Goal: Task Accomplishment & Management: Complete application form

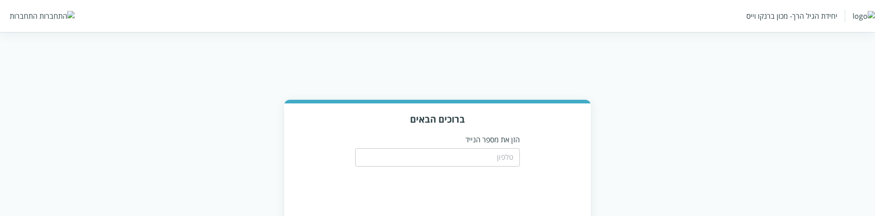
scroll to position [44, 0]
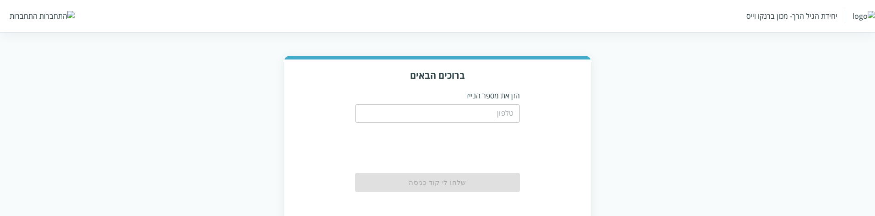
click at [479, 111] on input "tel" at bounding box center [437, 113] width 165 height 18
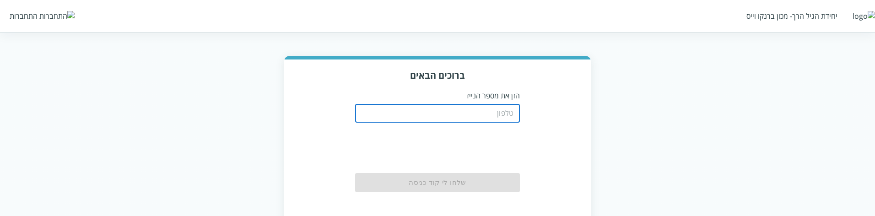
type input "0548499999"
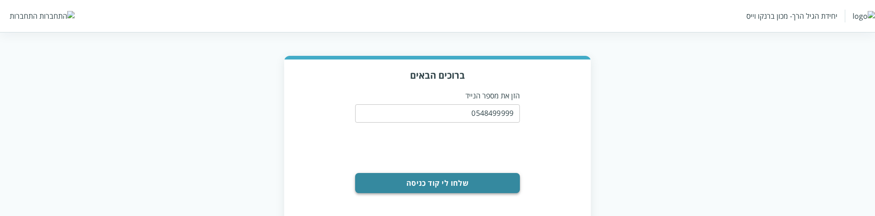
click at [486, 185] on button "שלחו לי קוד כניסה" at bounding box center [437, 183] width 165 height 20
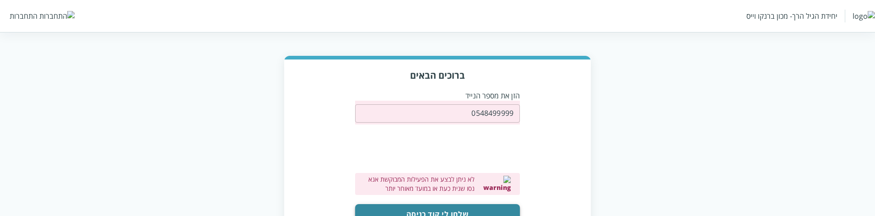
click at [480, 210] on button "שלחו לי קוד כניסה" at bounding box center [437, 214] width 165 height 20
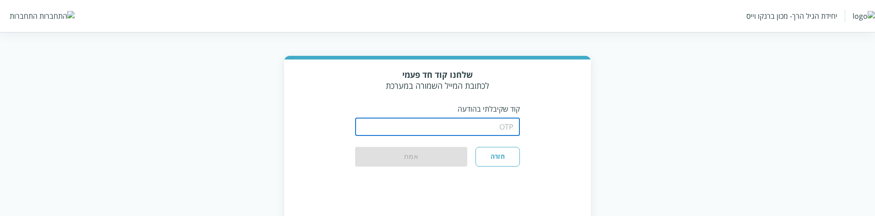
click at [422, 119] on input "string" at bounding box center [437, 127] width 165 height 18
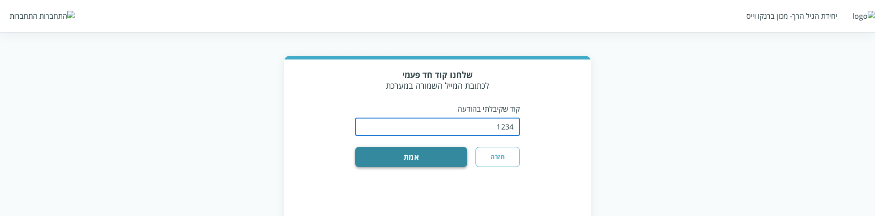
type input "1234"
click at [402, 158] on button "אמת" at bounding box center [411, 157] width 112 height 20
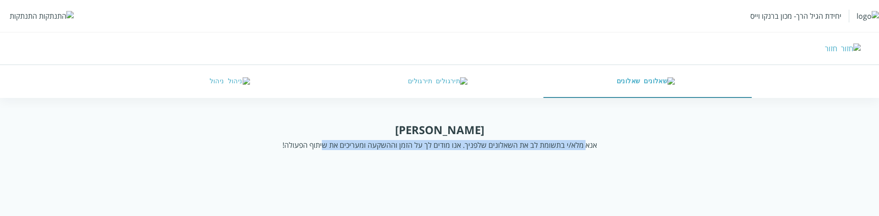
drag, startPoint x: 582, startPoint y: 143, endPoint x: 327, endPoint y: 138, distance: 255.4
click at [327, 138] on div "[PERSON_NAME] מלא/י בתשומת לב את השאלונים שלפניך. אנו מודים לך על הזמן וההשקעה …" at bounding box center [439, 136] width 672 height 28
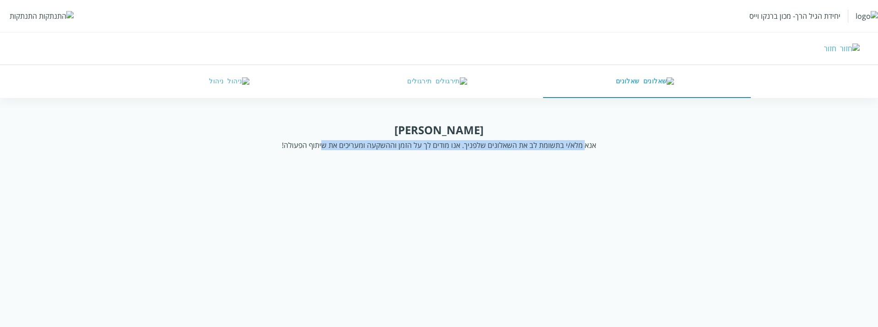
click at [362, 147] on div "אנא מלא/י בתשומת לב את השאלונים שלפניך. אנו מודים לך על הזמן וההשקעה ומעריכים א…" at bounding box center [439, 145] width 314 height 10
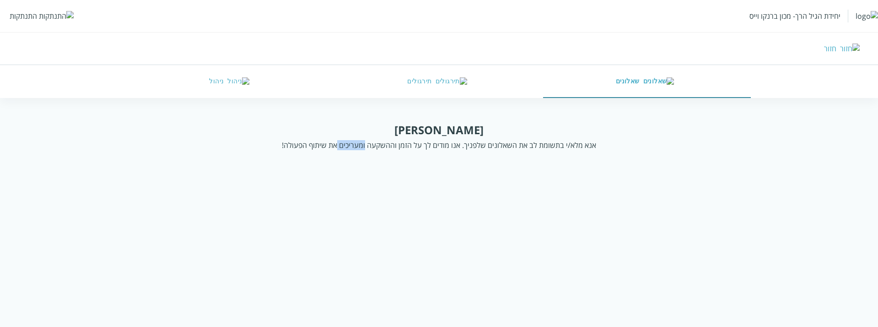
click at [362, 147] on div "אנא מלא/י בתשומת לב את השאלונים שלפניך. אנו מודים לך על הזמן וההשקעה ומעריכים א…" at bounding box center [439, 145] width 314 height 10
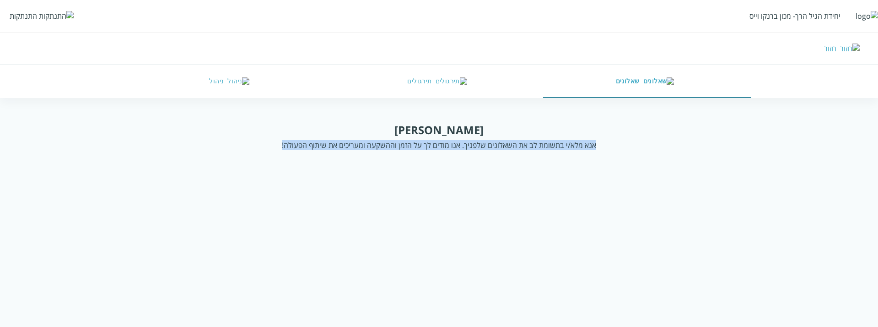
click at [362, 147] on div "אנא מלא/י בתשומת לב את השאלונים שלפניך. אנו מודים לך על הזמן וההשקעה ומעריכים א…" at bounding box center [439, 145] width 314 height 10
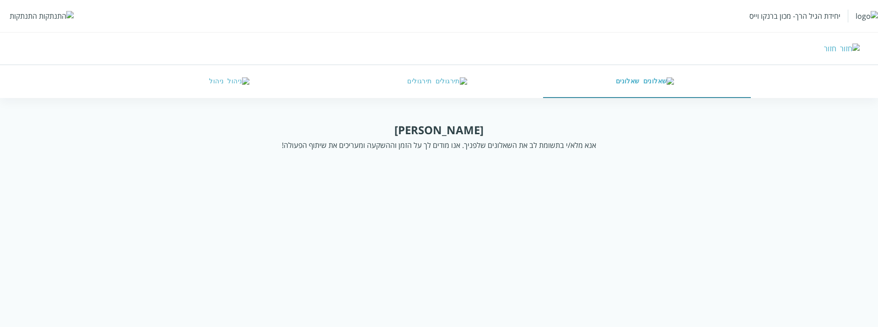
click at [438, 127] on div "[PERSON_NAME]" at bounding box center [438, 129] width 89 height 15
click at [434, 146] on div "אנא מלא/י בתשומת לב את השאלונים שלפניך. אנו מודים לך על הזמן וההשקעה ומעריכים א…" at bounding box center [439, 145] width 314 height 10
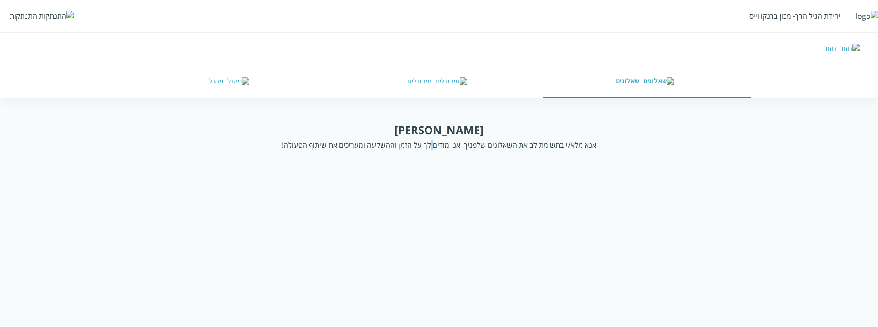
click at [434, 146] on div "אנא מלא/י בתשומת לב את השאלונים שלפניך. אנו מודים לך על הזמן וההשקעה ומעריכים א…" at bounding box center [439, 145] width 314 height 10
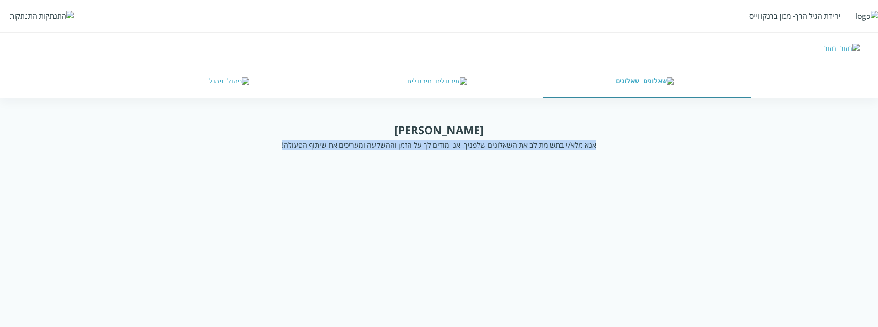
click at [434, 146] on div "אנא מלא/י בתשומת לב את השאלונים שלפניך. אנו מודים לך על הזמן וההשקעה ומעריכים א…" at bounding box center [439, 145] width 314 height 10
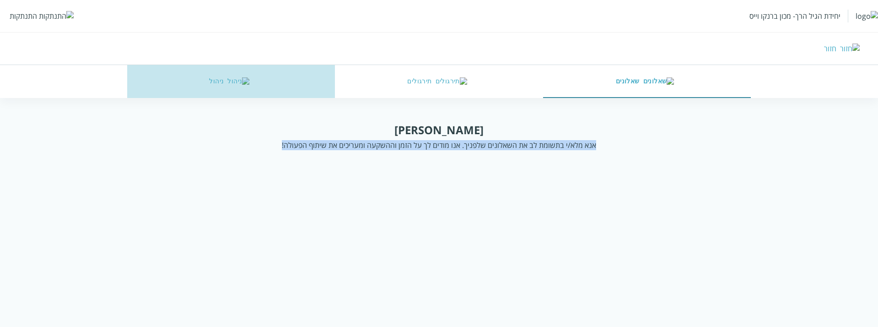
click at [229, 83] on button "ניהול" at bounding box center [231, 81] width 208 height 33
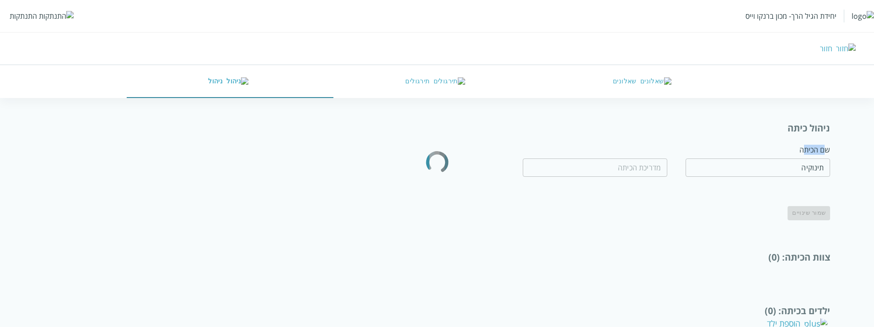
drag, startPoint x: 827, startPoint y: 150, endPoint x: 803, endPoint y: 151, distance: 23.8
click at [803, 151] on div "שם הכיתה" at bounding box center [758, 150] width 145 height 10
click at [816, 151] on div "שם הכיתה" at bounding box center [758, 150] width 145 height 10
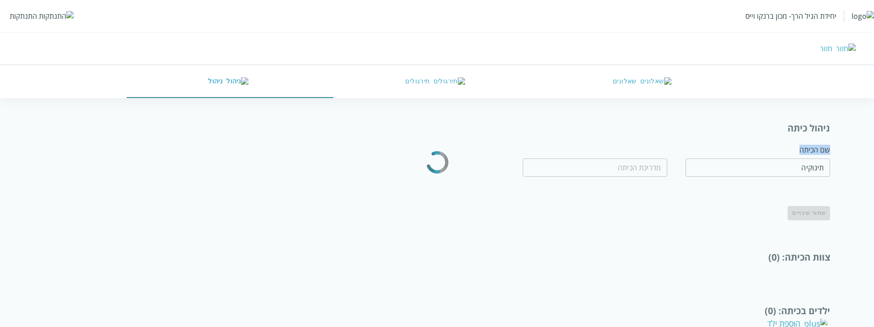
click at [431, 83] on button "תירגולים" at bounding box center [437, 81] width 207 height 33
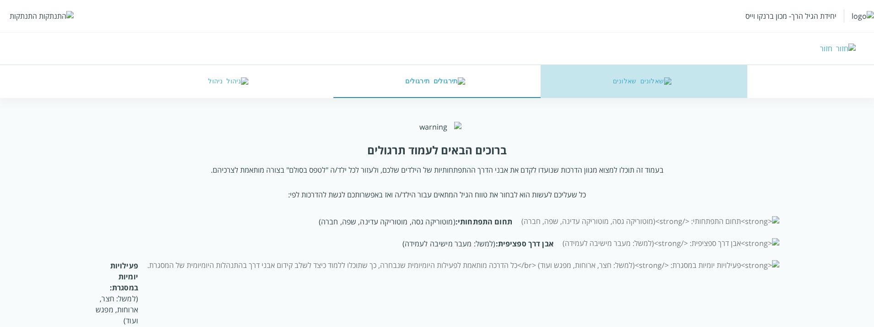
click at [618, 83] on button "שאלונים" at bounding box center [644, 81] width 207 height 33
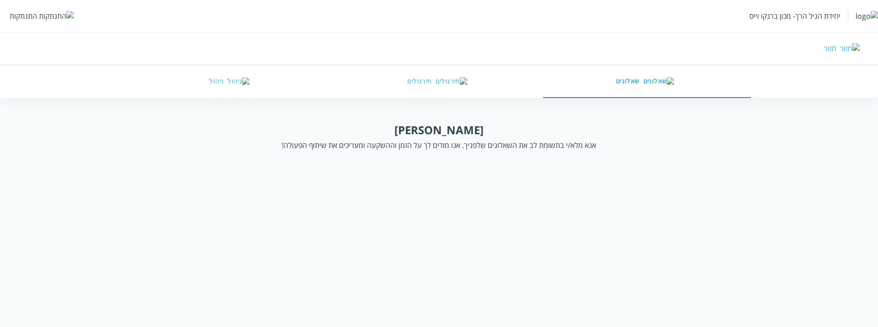
click at [652, 86] on button "שאלונים" at bounding box center [647, 81] width 208 height 33
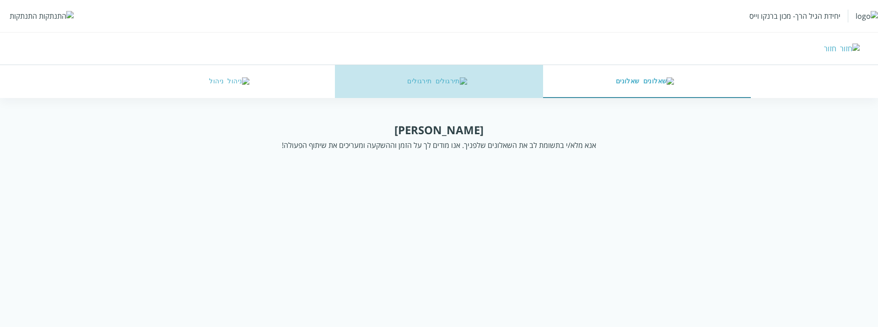
click at [473, 86] on button "תירגולים" at bounding box center [439, 81] width 208 height 33
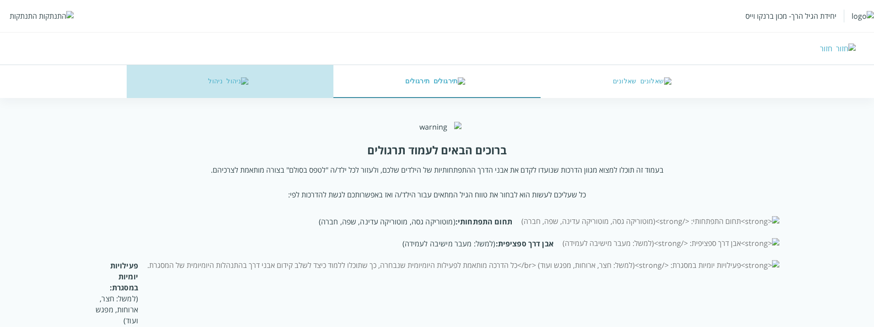
click at [253, 78] on button "ניהול" at bounding box center [230, 81] width 207 height 33
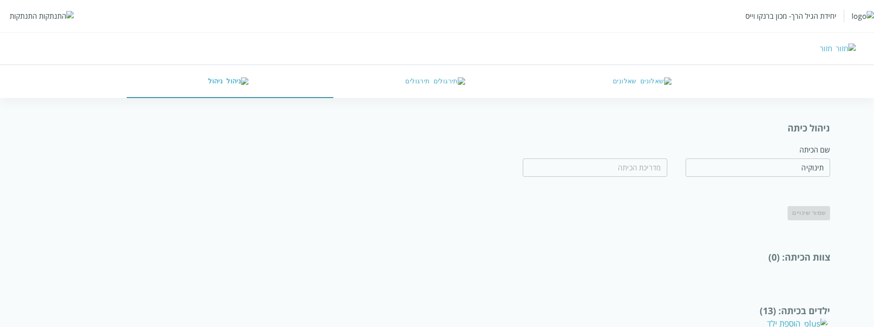
click at [437, 78] on button "תירגולים" at bounding box center [437, 81] width 207 height 33
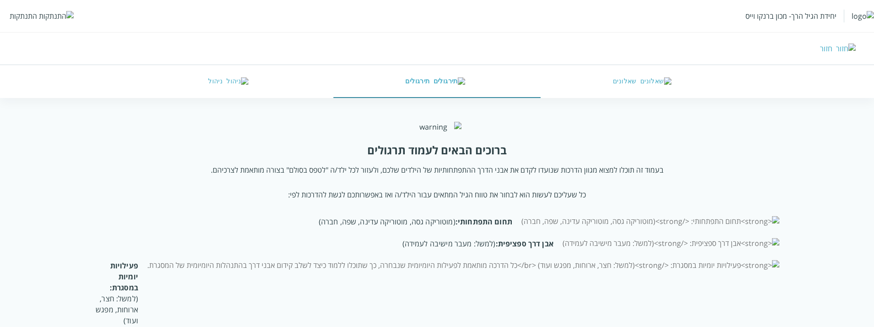
click at [620, 84] on button "שאלונים" at bounding box center [644, 81] width 207 height 33
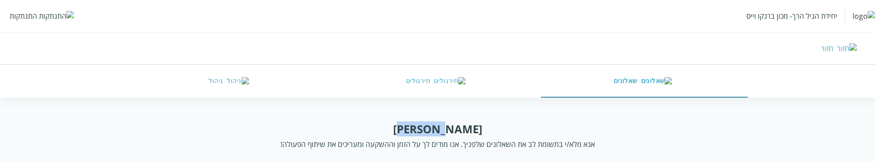
drag, startPoint x: 455, startPoint y: 128, endPoint x: 423, endPoint y: 129, distance: 32.5
click at [423, 129] on div "[PERSON_NAME]" at bounding box center [437, 129] width 89 height 15
click at [31, 17] on div "התנתקות" at bounding box center [23, 16] width 27 height 10
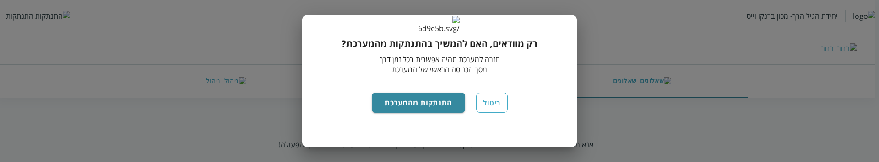
scroll to position [82, 0]
click at [405, 102] on button "התנתקות מהמערכת" at bounding box center [419, 103] width 94 height 20
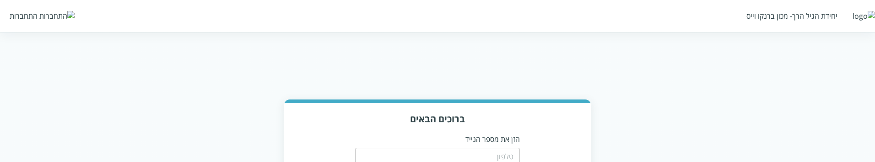
click at [454, 150] on input "tel" at bounding box center [437, 157] width 165 height 18
type input "0548499999"
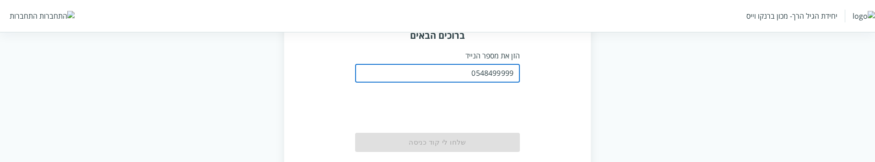
scroll to position [92, 0]
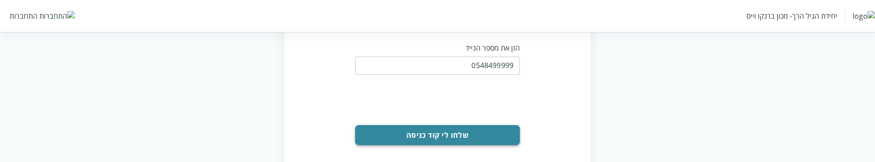
click at [485, 135] on button "שלחו לי קוד כניסה" at bounding box center [437, 135] width 165 height 20
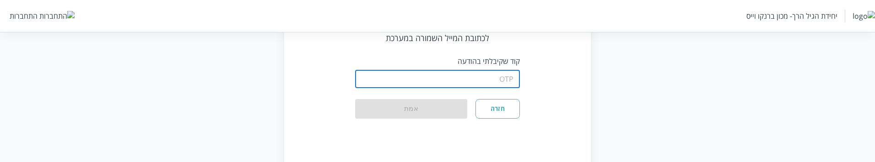
click at [440, 80] on input "string" at bounding box center [437, 79] width 165 height 18
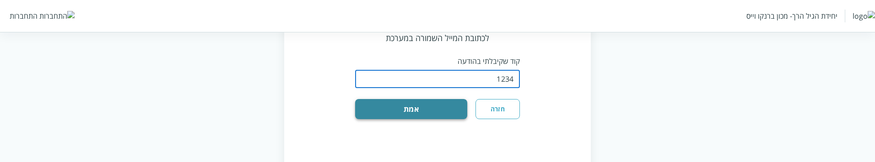
type input "1234"
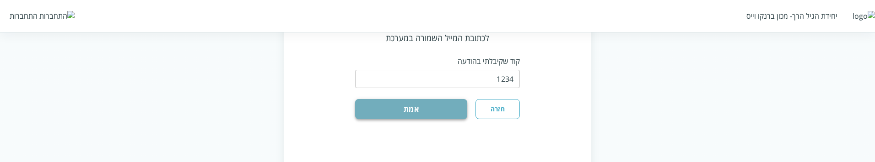
click at [390, 112] on button "אמת" at bounding box center [411, 109] width 112 height 20
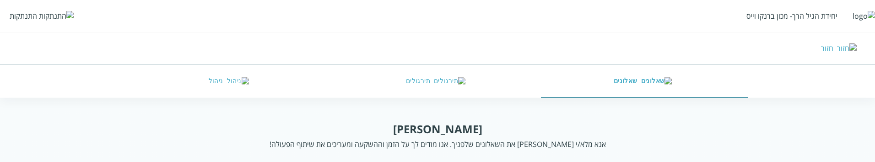
click at [44, 15] on img at bounding box center [56, 16] width 35 height 10
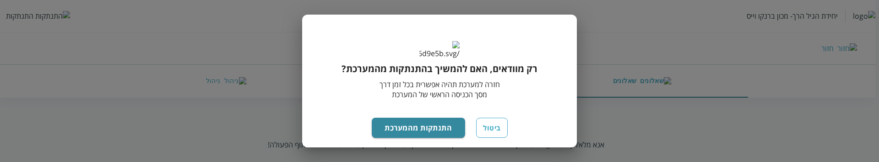
scroll to position [82, 0]
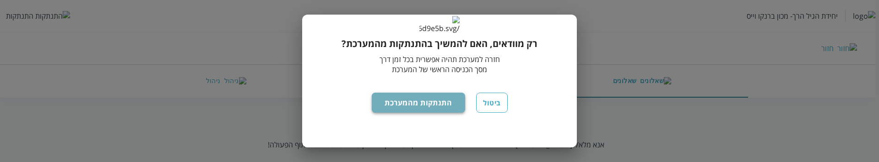
click at [404, 102] on button "התנתקות מהמערכת" at bounding box center [419, 103] width 94 height 20
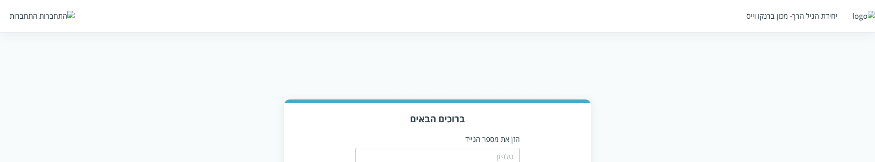
click at [501, 158] on input "tel" at bounding box center [437, 157] width 165 height 18
paste input "0504199999"
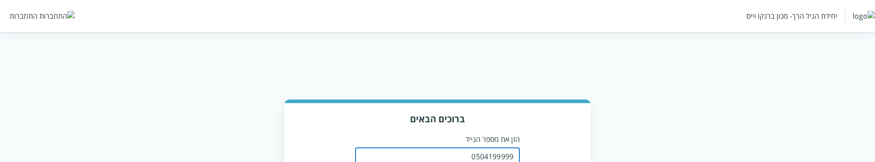
type input "0504199999"
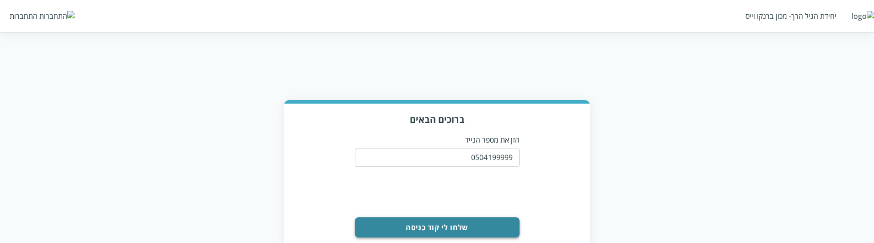
click at [486, 162] on button "שלחו לי קוד כניסה" at bounding box center [437, 227] width 165 height 20
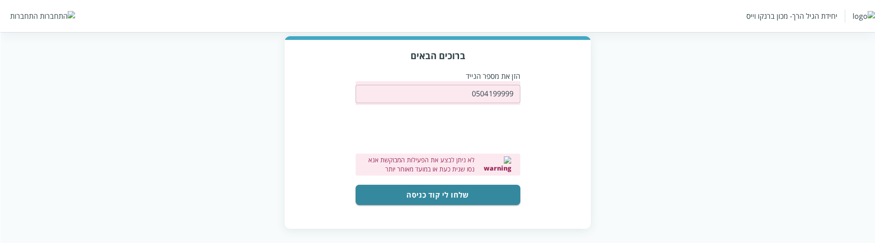
scroll to position [68, 0]
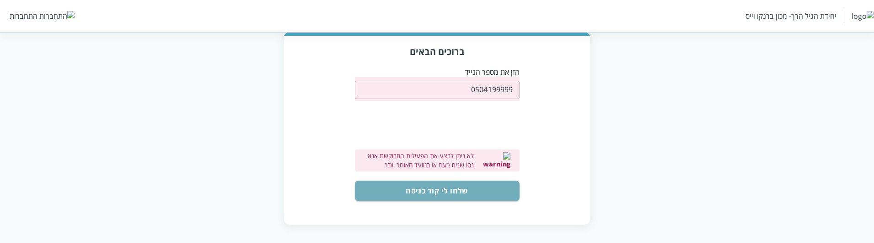
click at [507, 162] on button "שלחו לי קוד כניסה" at bounding box center [437, 190] width 165 height 20
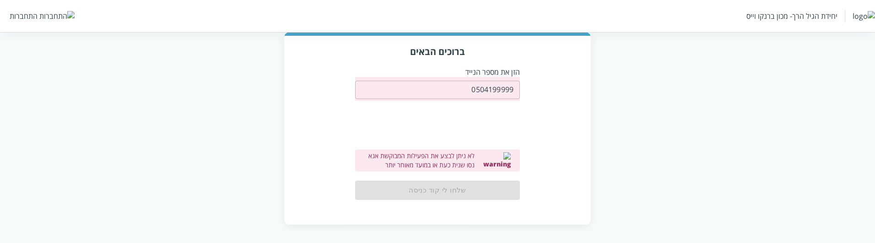
click at [481, 97] on input "0504199999" at bounding box center [437, 90] width 165 height 18
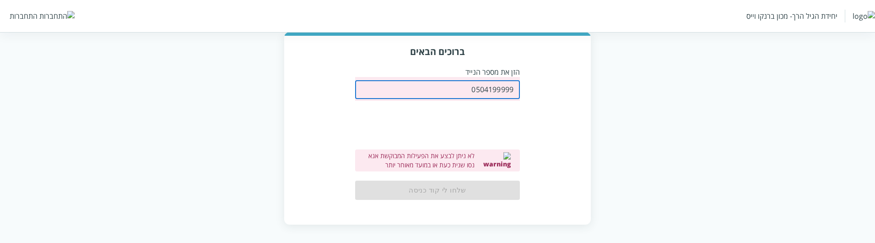
click at [481, 97] on input "0504199999" at bounding box center [437, 90] width 165 height 18
